Goal: Entertainment & Leisure: Consume media (video, audio)

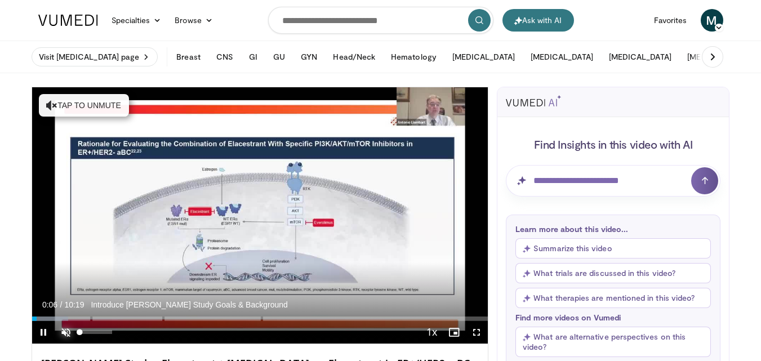
click at [64, 331] on span "Video Player" at bounding box center [66, 332] width 23 height 23
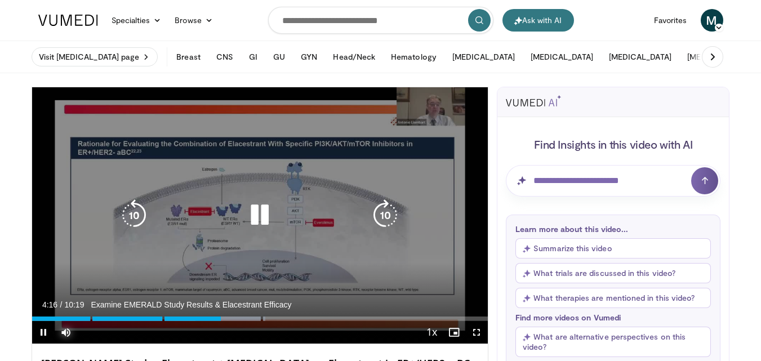
click at [55, 321] on button "Mute" at bounding box center [66, 332] width 23 height 23
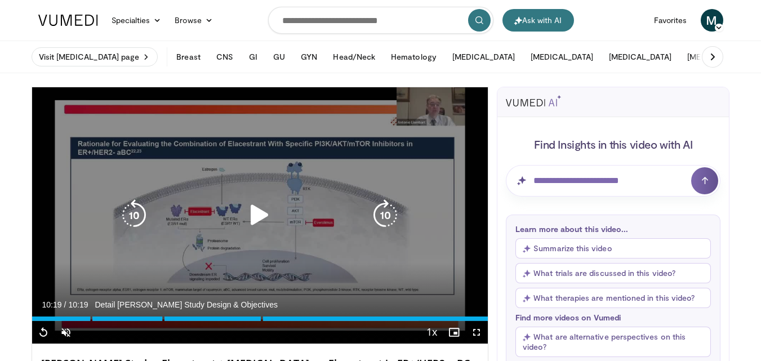
click at [262, 215] on icon "Video Player" at bounding box center [260, 215] width 32 height 32
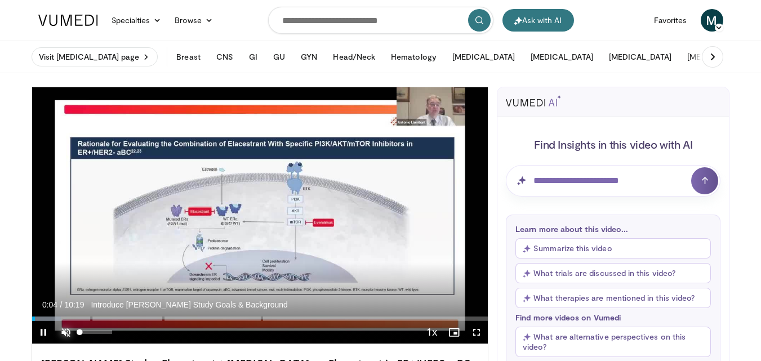
click at [66, 331] on span "Video Player" at bounding box center [66, 332] width 23 height 23
